Goal: Transaction & Acquisition: Obtain resource

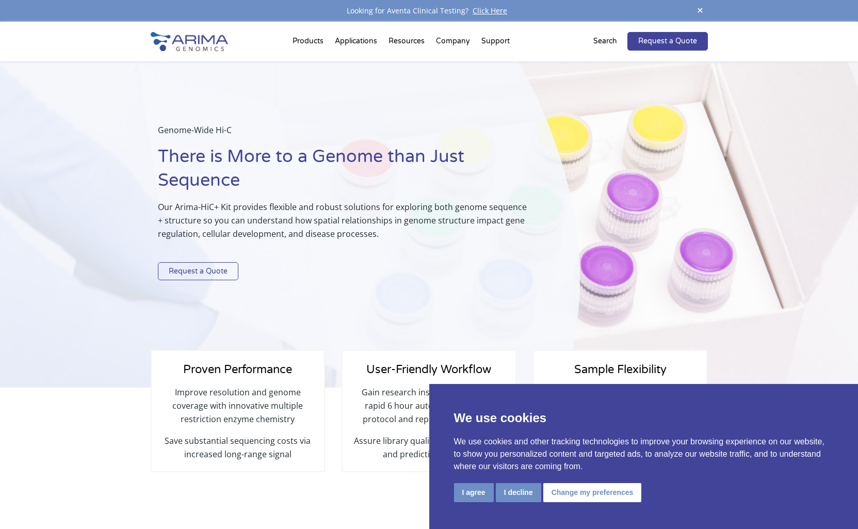
click at [205, 266] on link "Request a Quote" at bounding box center [198, 271] width 80 height 19
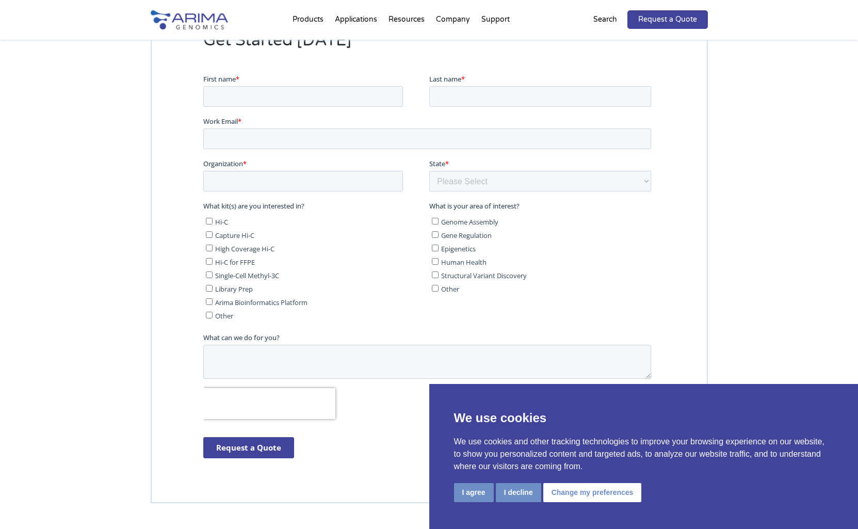
scroll to position [2702, 0]
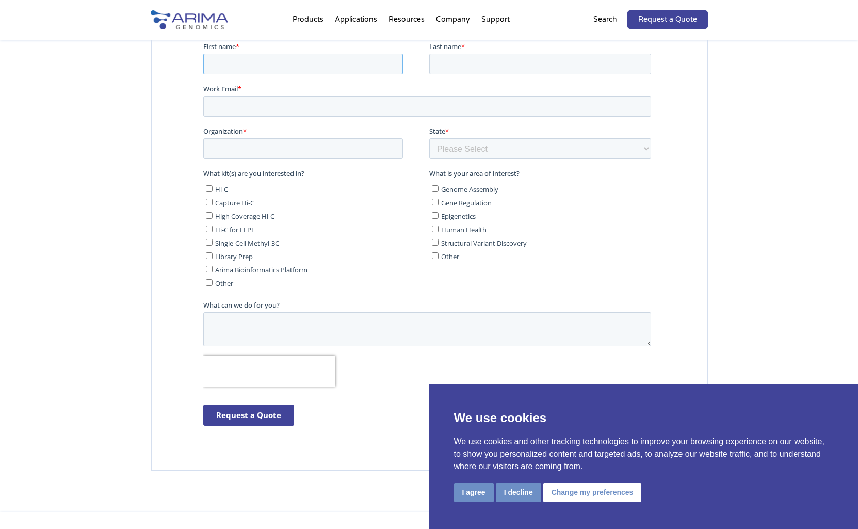
click at [260, 65] on input "First name *" at bounding box center [303, 63] width 200 height 21
type input "[PERSON_NAME]"
click at [457, 62] on input "Last name *" at bounding box center [540, 63] width 222 height 21
type input "[PERSON_NAME]"
click at [277, 105] on input "Work Email *" at bounding box center [427, 105] width 448 height 21
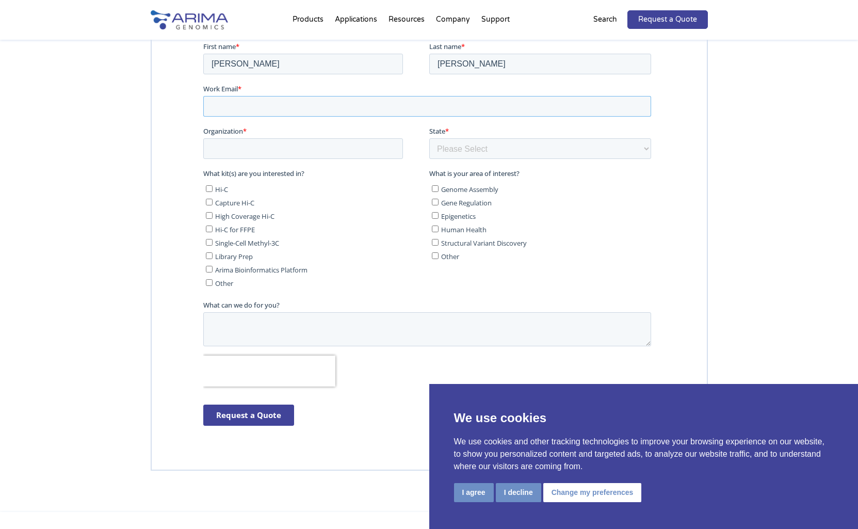
type input "[EMAIL_ADDRESS][DOMAIN_NAME]"
click at [272, 150] on input "Organization *" at bounding box center [303, 148] width 200 height 21
type input "National Human Genome Research Institute"
click at [485, 152] on select "Please Select Other/Non-US [US_STATE] [US_STATE] [US_STATE] [US_STATE] [US_STAT…" at bounding box center [540, 148] width 222 height 21
select select "[US_STATE]"
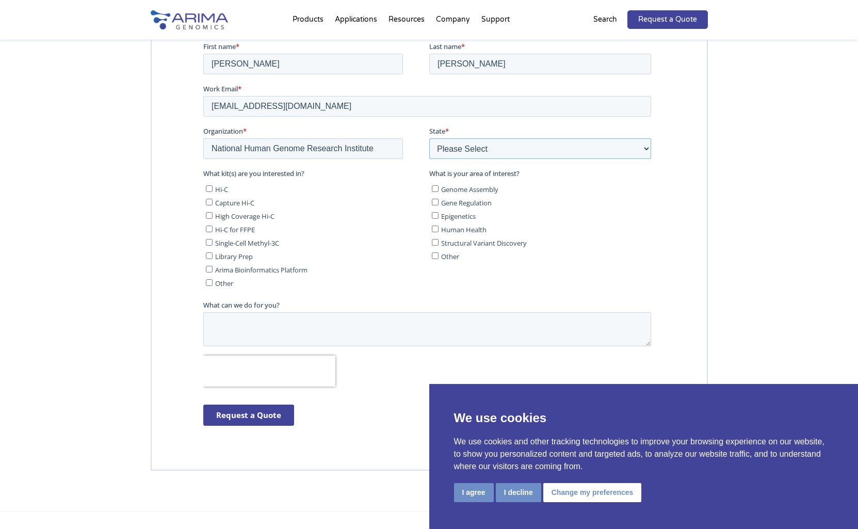
click at [429, 138] on select "Please Select Other/Non-US [US_STATE] [US_STATE] [US_STATE] [US_STATE] [US_STAT…" at bounding box center [540, 148] width 222 height 21
click at [209, 187] on input "Hi-C" at bounding box center [208, 188] width 7 height 7
checkbox input "true"
click at [244, 325] on textarea "What can we do for you?" at bounding box center [427, 329] width 448 height 34
paste textarea "A510008"
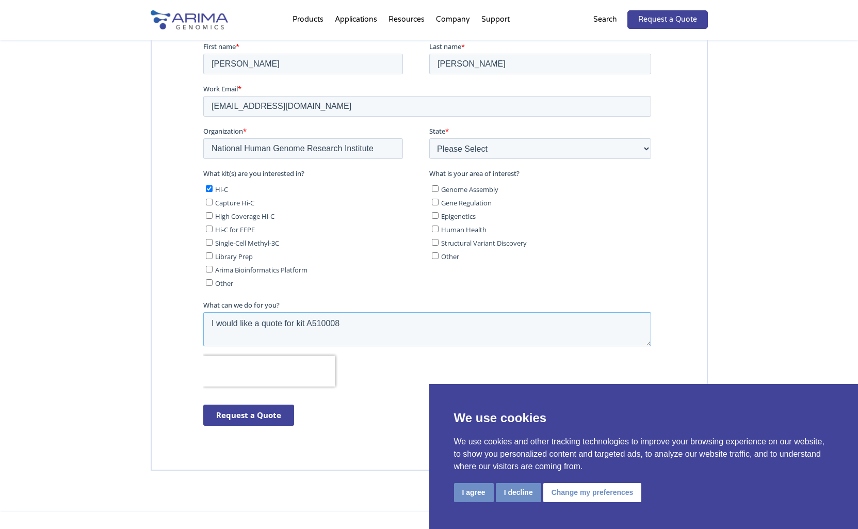
type textarea "I would like a quote for kit A510008"
click at [434, 230] on input "Human Health" at bounding box center [434, 228] width 7 height 7
checkbox input "true"
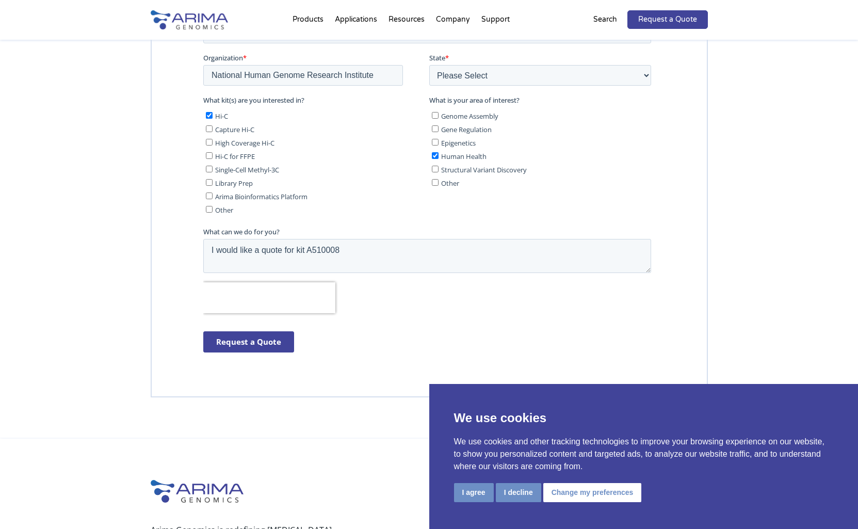
scroll to position [2796, 0]
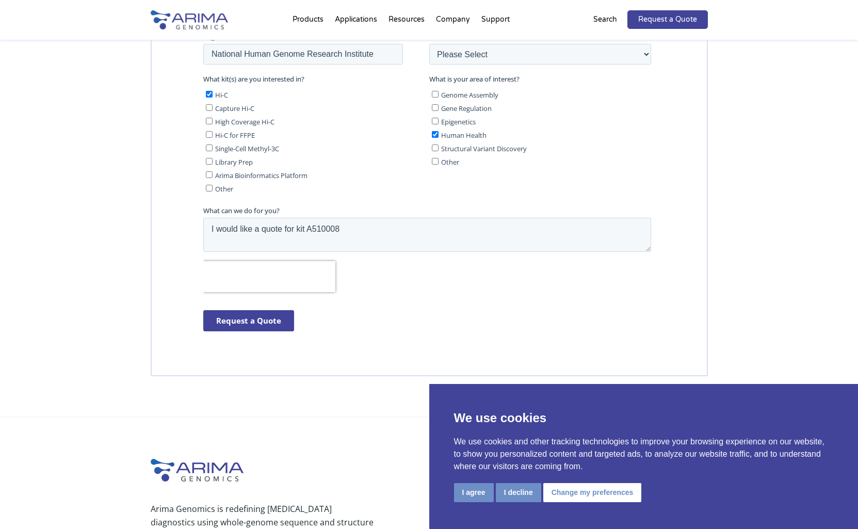
click at [240, 324] on input "Request a Quote" at bounding box center [248, 320] width 91 height 21
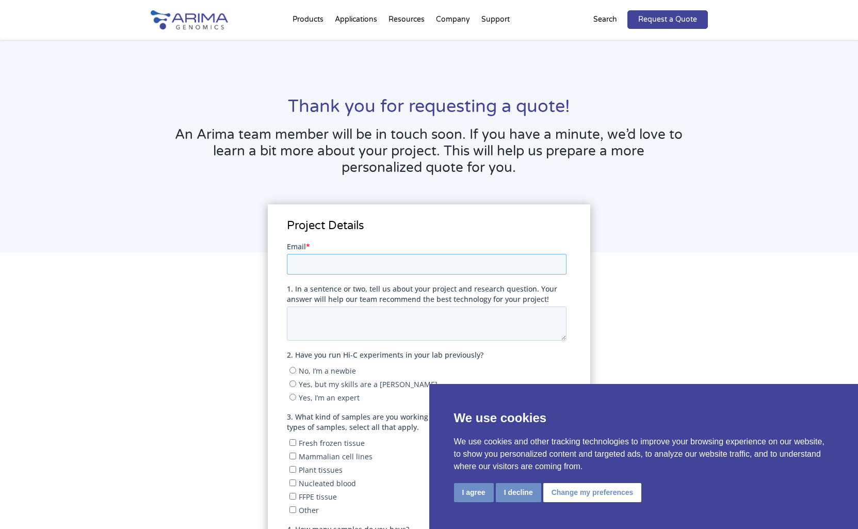
click at [331, 264] on input "Email *" at bounding box center [427, 263] width 280 height 21
type input "[EMAIL_ADDRESS][DOMAIN_NAME]"
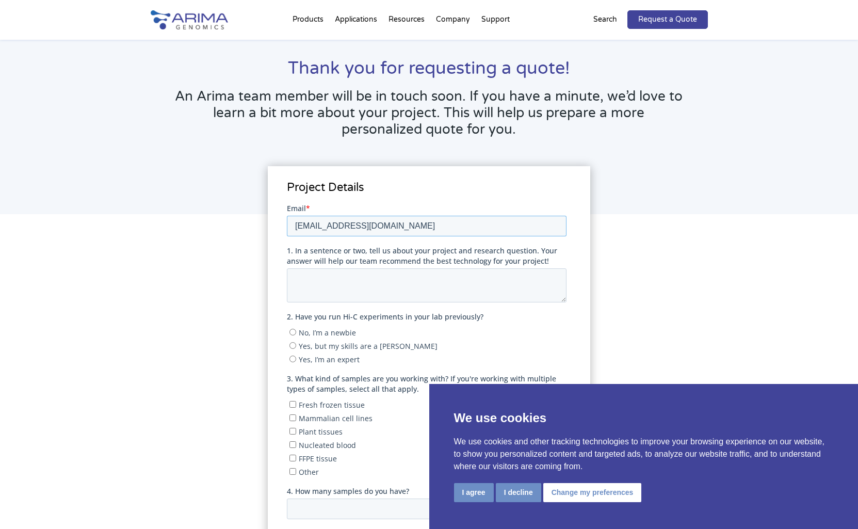
scroll to position [41, 0]
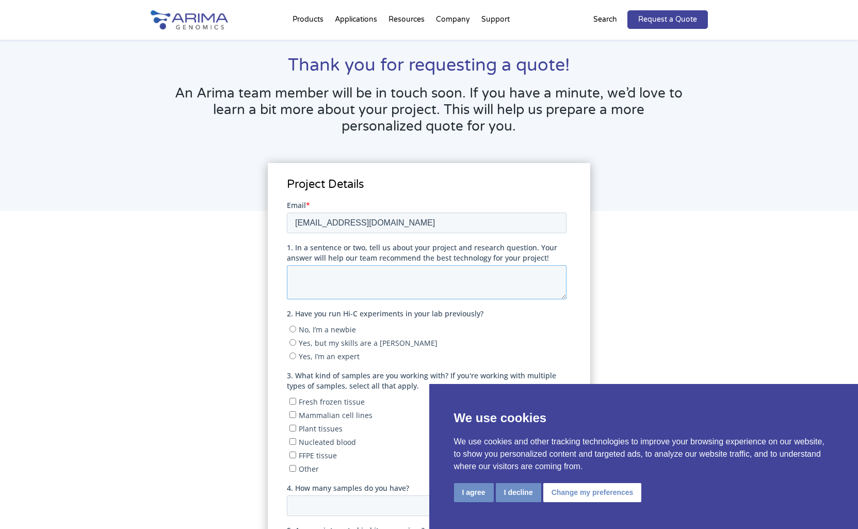
click at [365, 280] on textarea "1. In a sentence or two, tell us about your project and research question. Your…" at bounding box center [427, 282] width 280 height 34
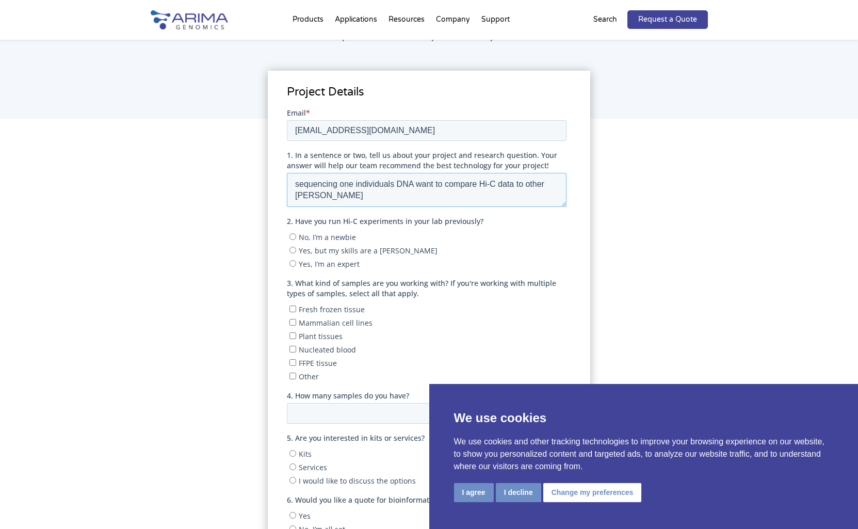
scroll to position [171, 0]
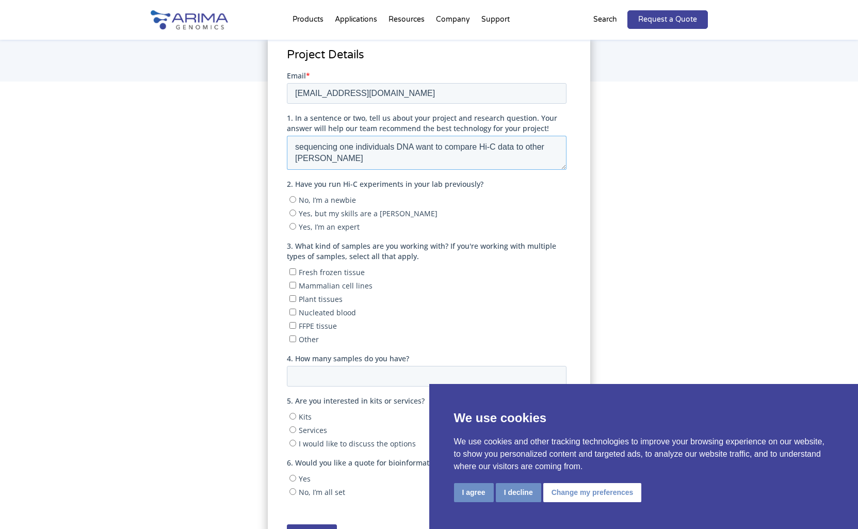
type textarea "sequencing one individuals DNA want to compare Hi-C data to other sequence data"
click at [294, 198] on input "No, I’m a newbie" at bounding box center [292, 199] width 7 height 7
radio input "true"
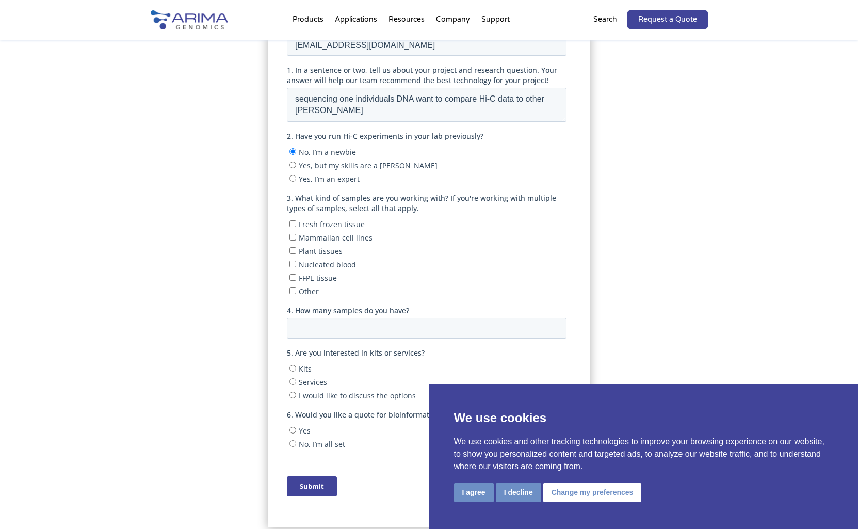
scroll to position [223, 0]
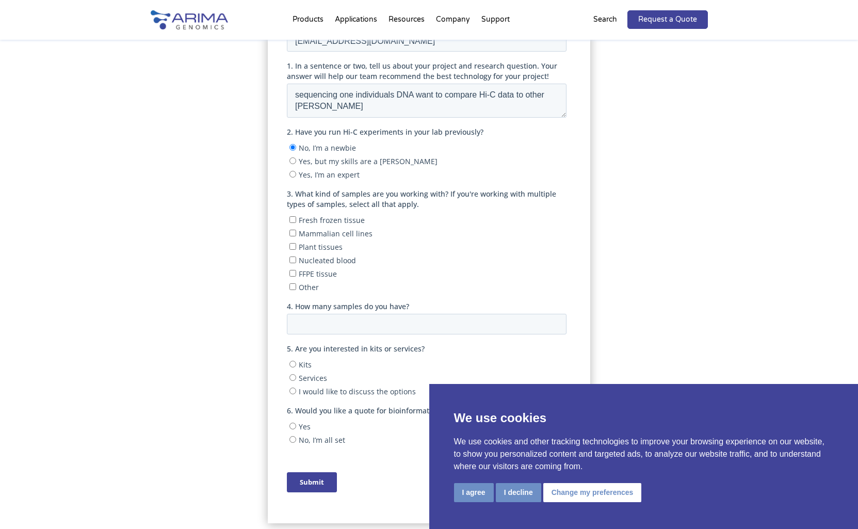
click at [293, 232] on input "Mammalian cell lines" at bounding box center [292, 232] width 7 height 7
checkbox input "true"
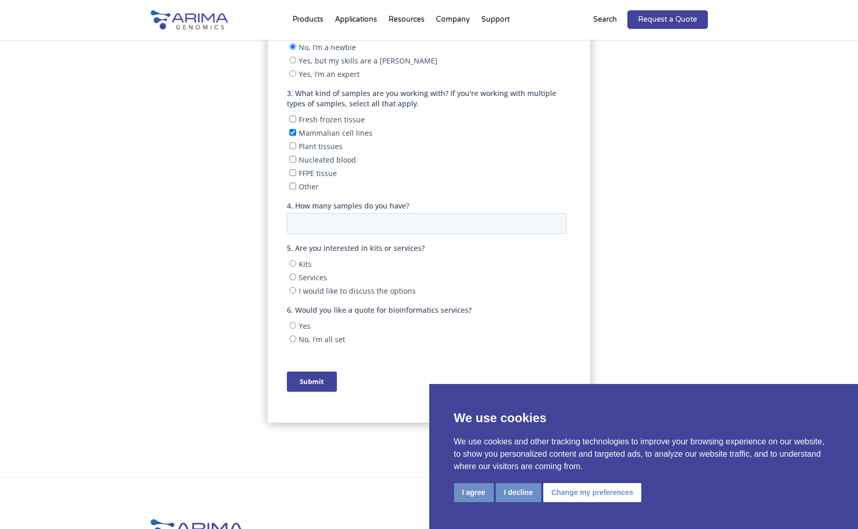
scroll to position [331, 0]
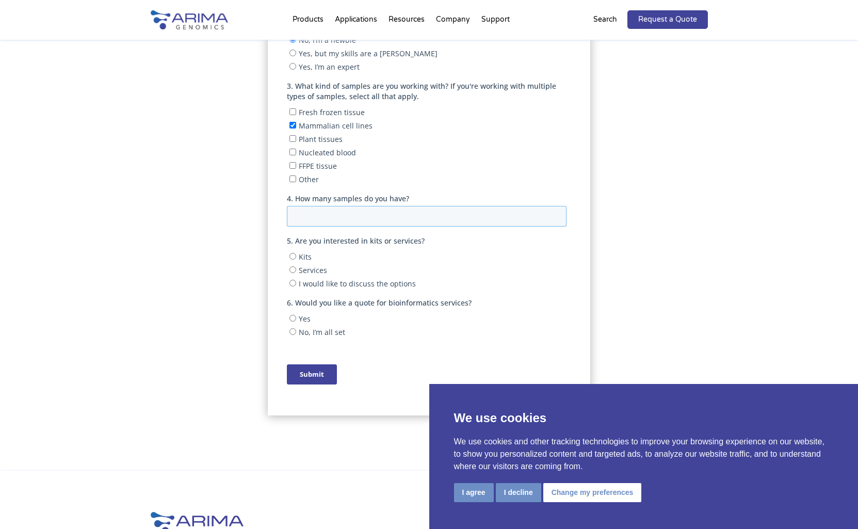
click at [320, 218] on input "4. How many samples do you have?" at bounding box center [427, 216] width 280 height 21
type input "1"
click at [295, 255] on input "Kits" at bounding box center [292, 256] width 7 height 7
radio input "true"
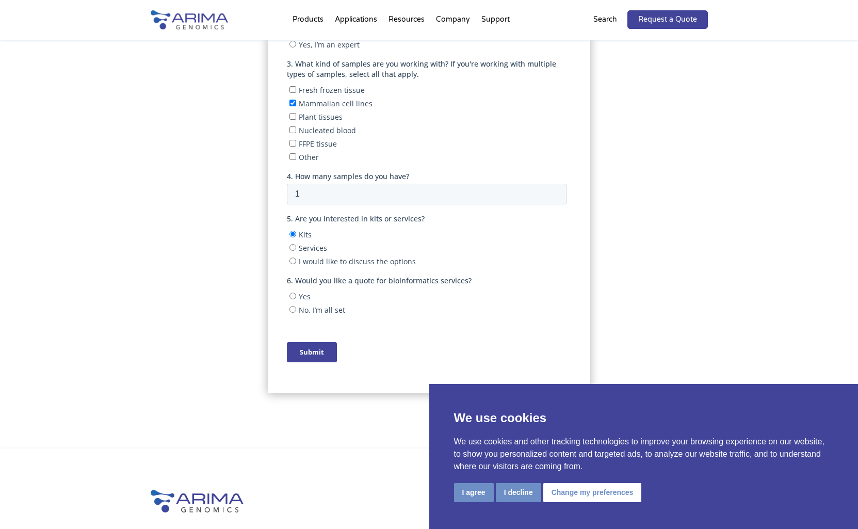
scroll to position [354, 0]
click at [292, 309] on input "No, I’m all set" at bounding box center [292, 307] width 7 height 7
radio input "true"
click at [312, 362] on div "Submit" at bounding box center [429, 351] width 284 height 38
click at [312, 350] on input "Submit" at bounding box center [312, 351] width 50 height 20
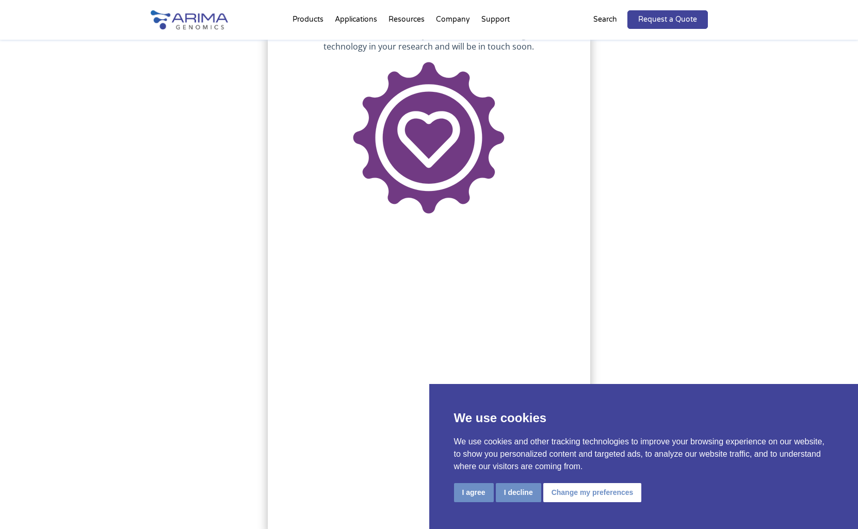
scroll to position [97, 0]
